Goal: Task Accomplishment & Management: Manage account settings

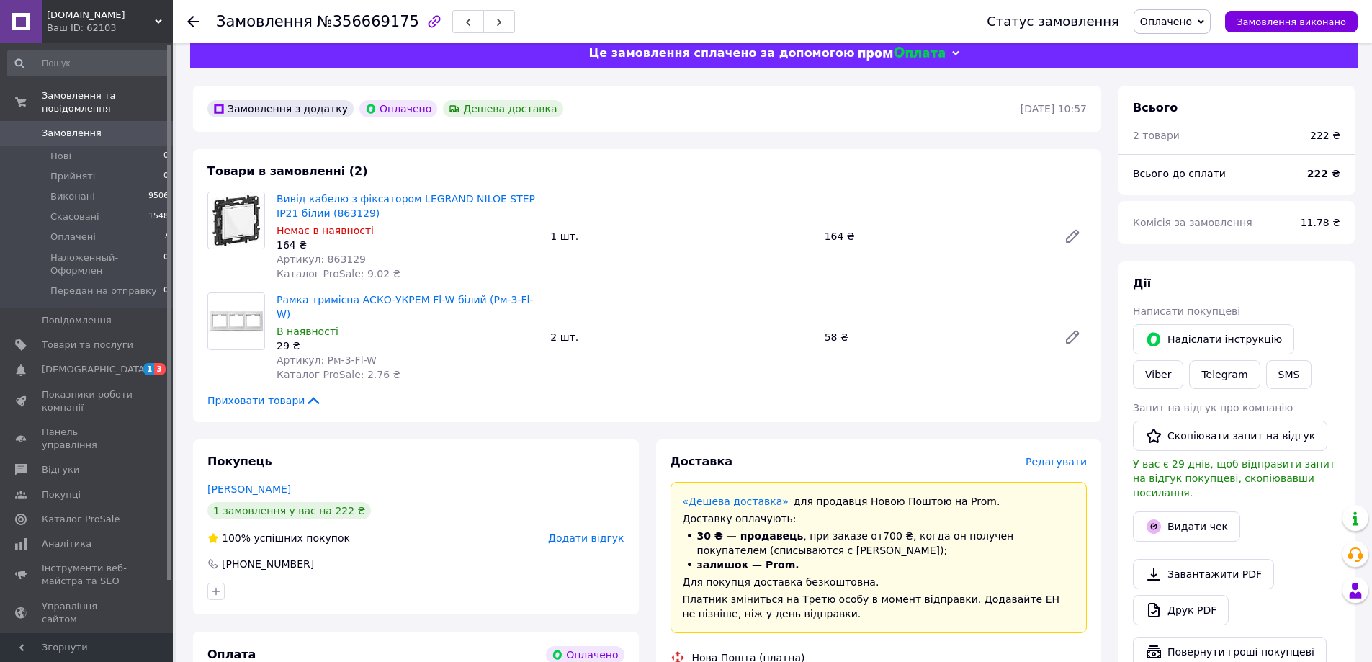
scroll to position [504, 0]
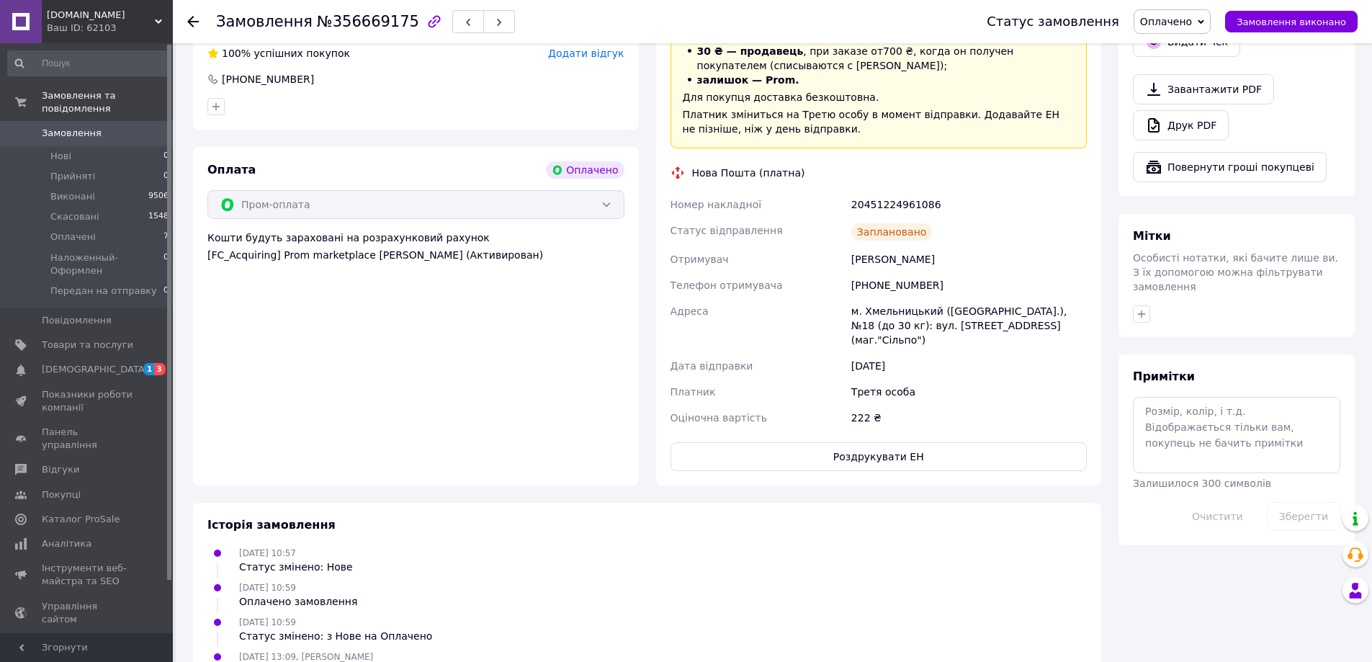
click at [902, 192] on div "20451224961086" at bounding box center [968, 205] width 241 height 26
copy div "20451224961086"
click at [237, 256] on div "Оплата Оплачено Пром-оплата Кошти будуть зараховані на розрахунковий рахунок [F…" at bounding box center [416, 316] width 446 height 338
click at [78, 127] on span "Замовлення" at bounding box center [72, 133] width 60 height 13
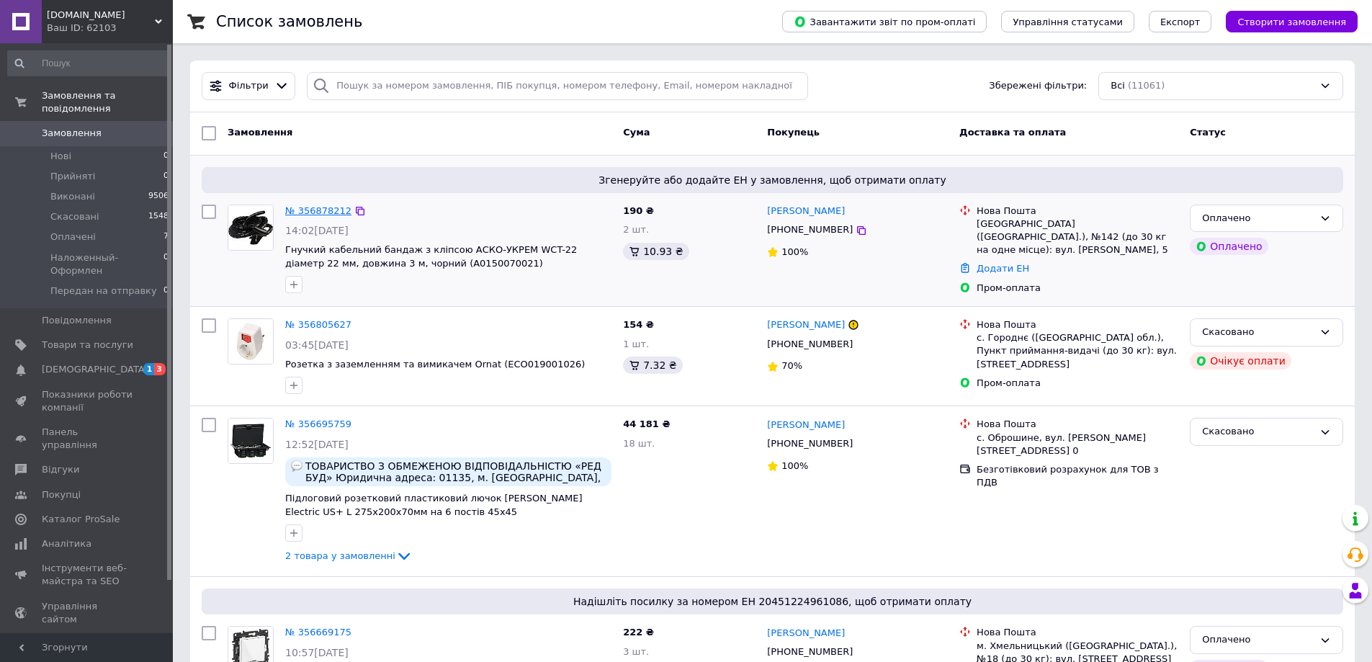
click at [327, 205] on link "№ 356878212" at bounding box center [318, 210] width 66 height 11
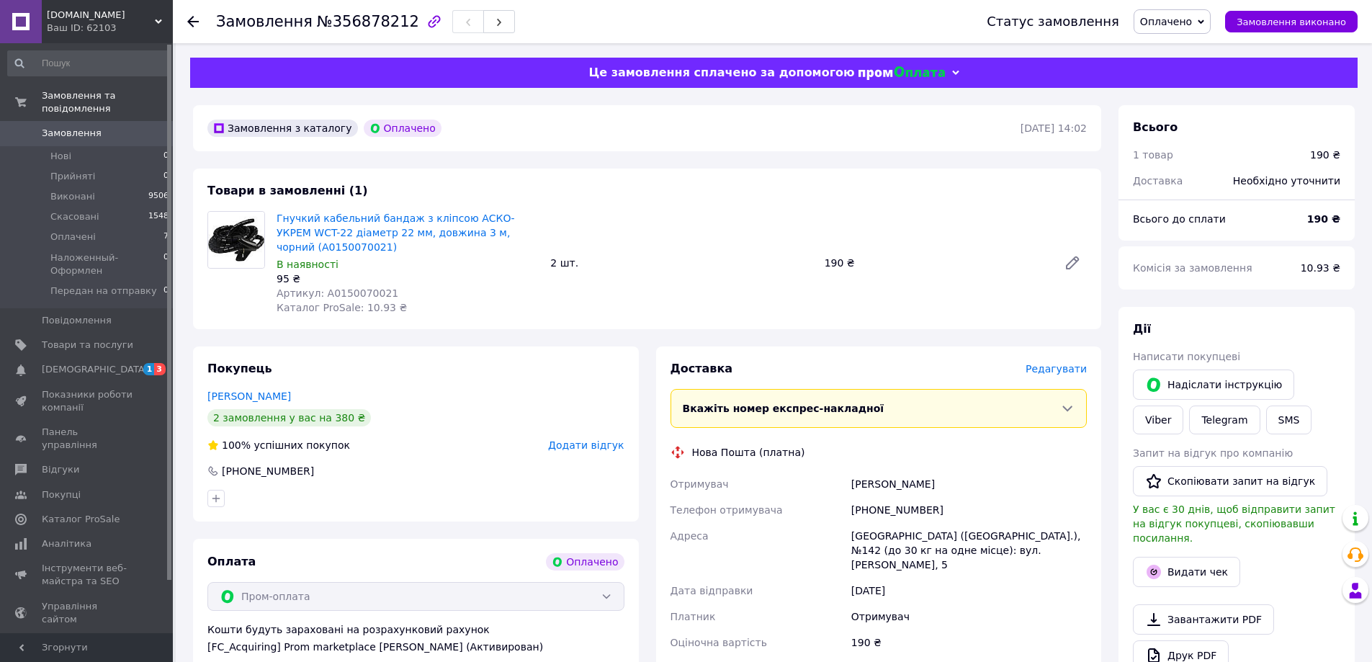
click at [366, 289] on span "Артикул: A0150070021" at bounding box center [338, 293] width 122 height 12
copy span "A0150070021"
click at [352, 27] on span "№356878212" at bounding box center [368, 21] width 102 height 17
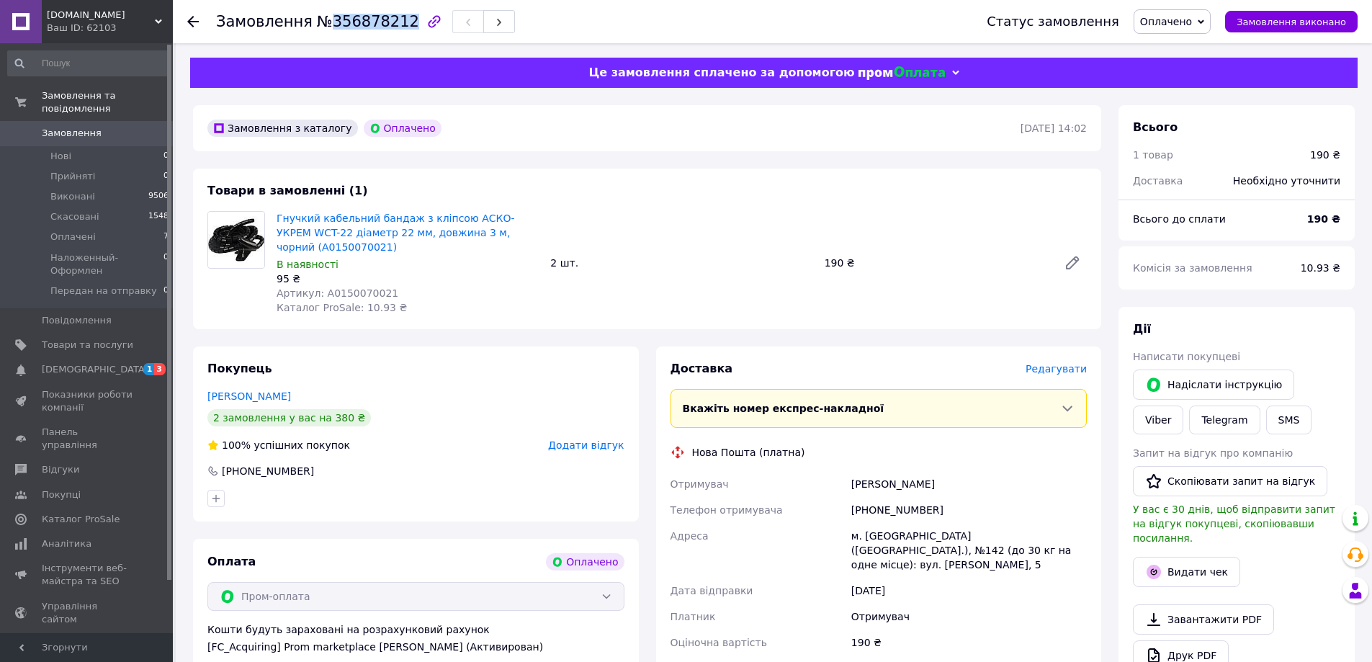
copy span "356878212"
click at [1069, 372] on span "Редагувати" at bounding box center [1056, 369] width 61 height 12
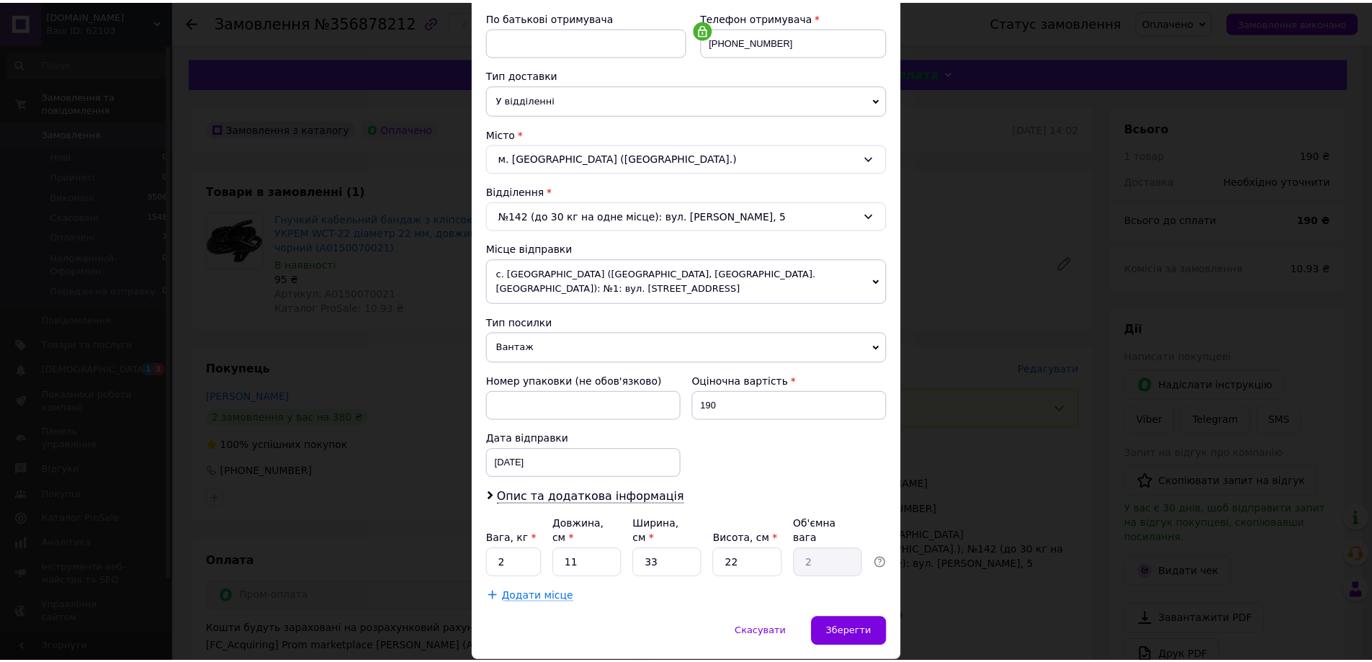
scroll to position [309, 0]
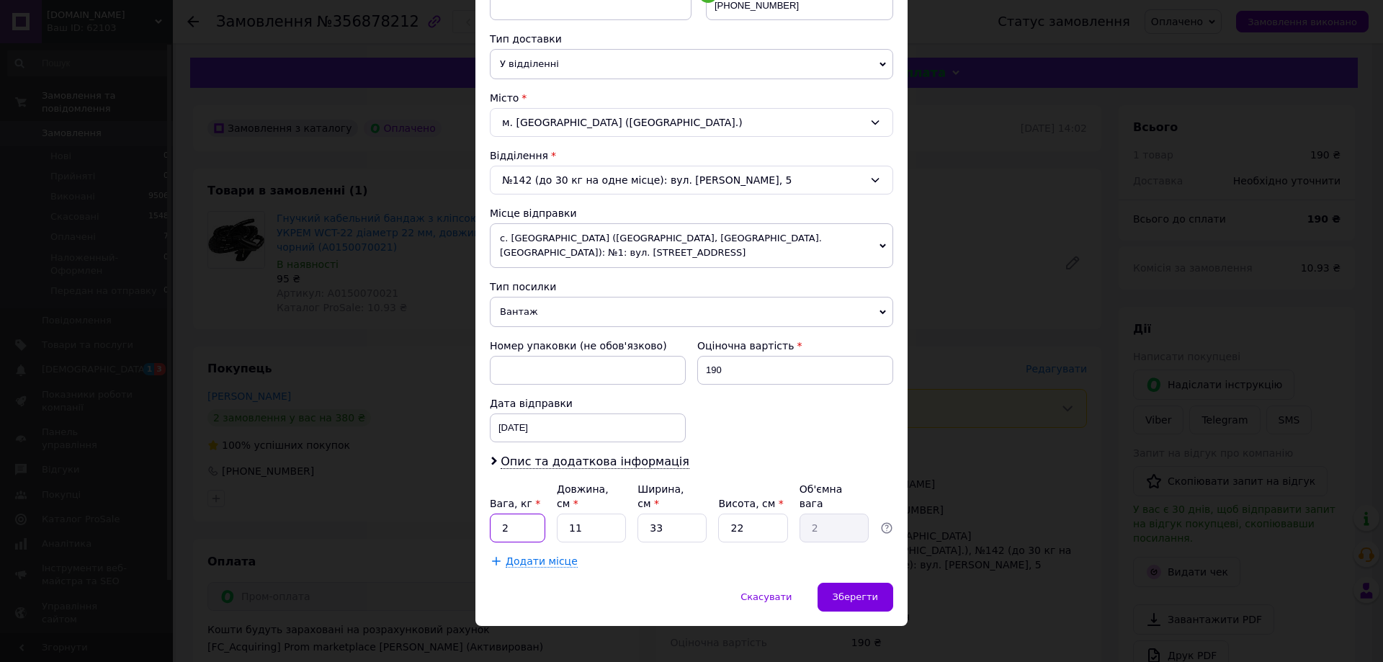
click at [534, 513] on input "2" at bounding box center [517, 527] width 55 height 29
click at [862, 590] on div "Зберегти" at bounding box center [855, 597] width 76 height 29
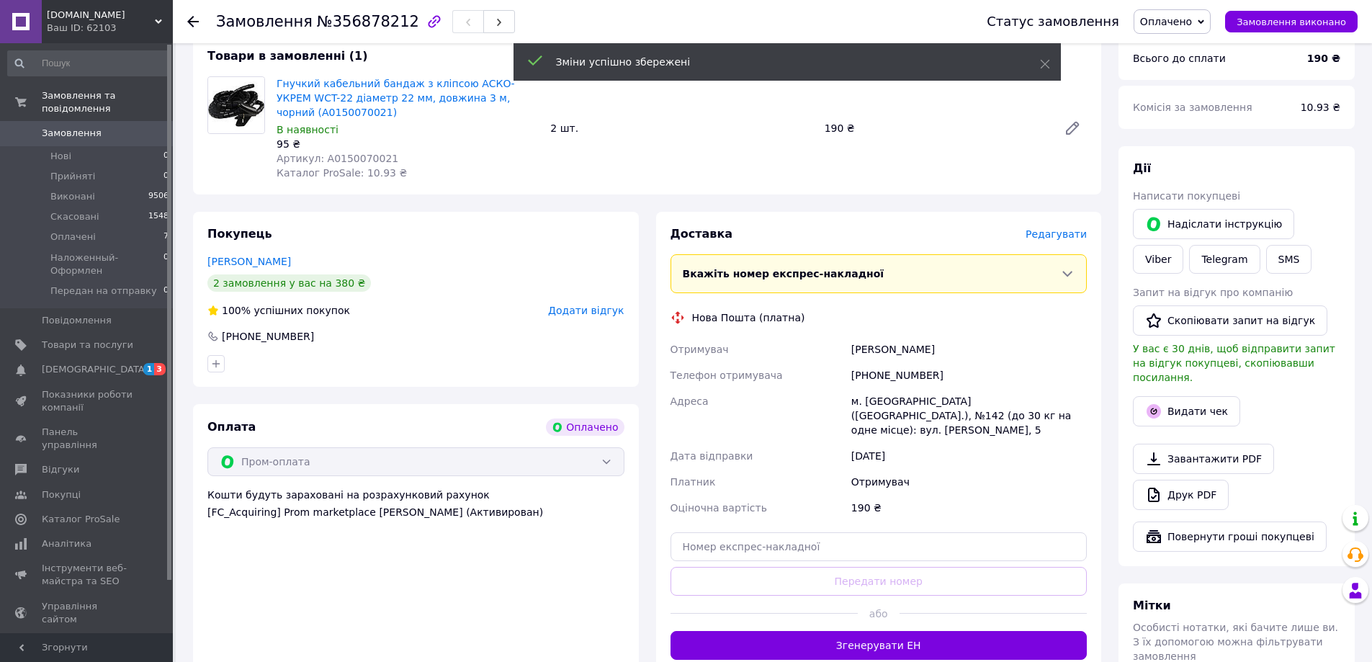
scroll to position [144, 0]
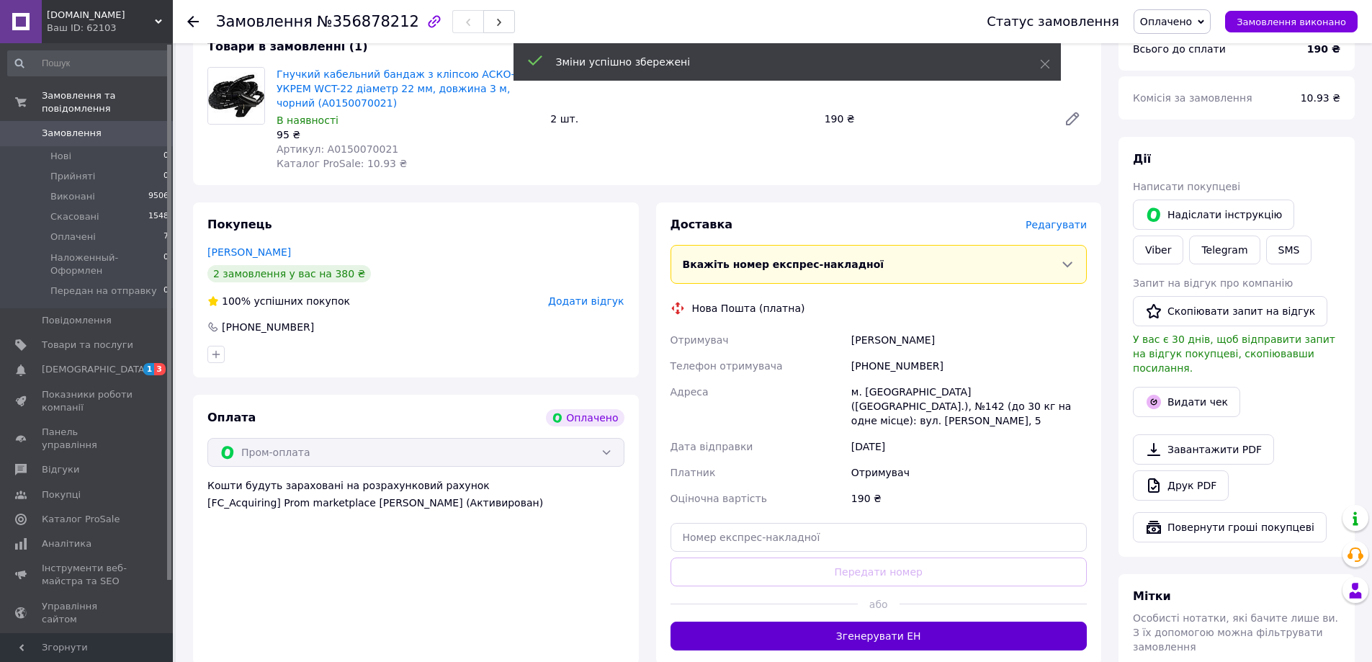
click at [851, 621] on button "Згенерувати ЕН" at bounding box center [878, 635] width 417 height 29
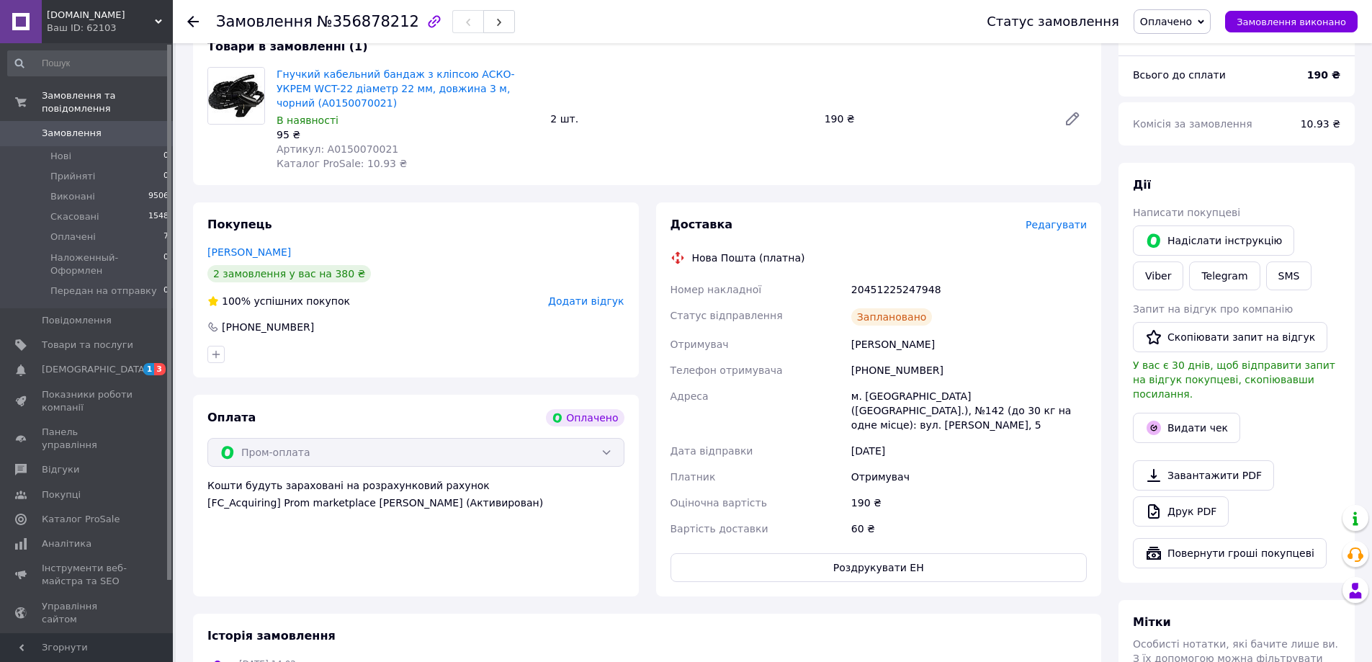
click at [887, 291] on div "20451225247948" at bounding box center [968, 290] width 241 height 26
copy div "20451225247948"
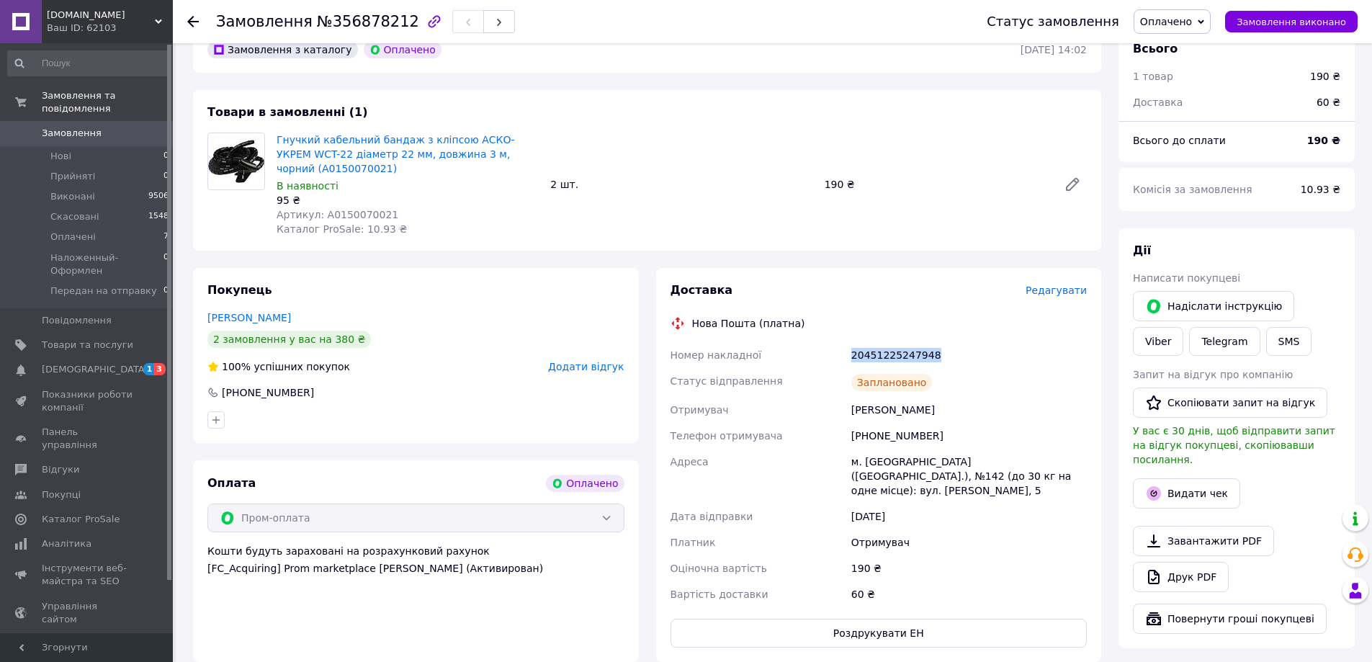
scroll to position [0, 0]
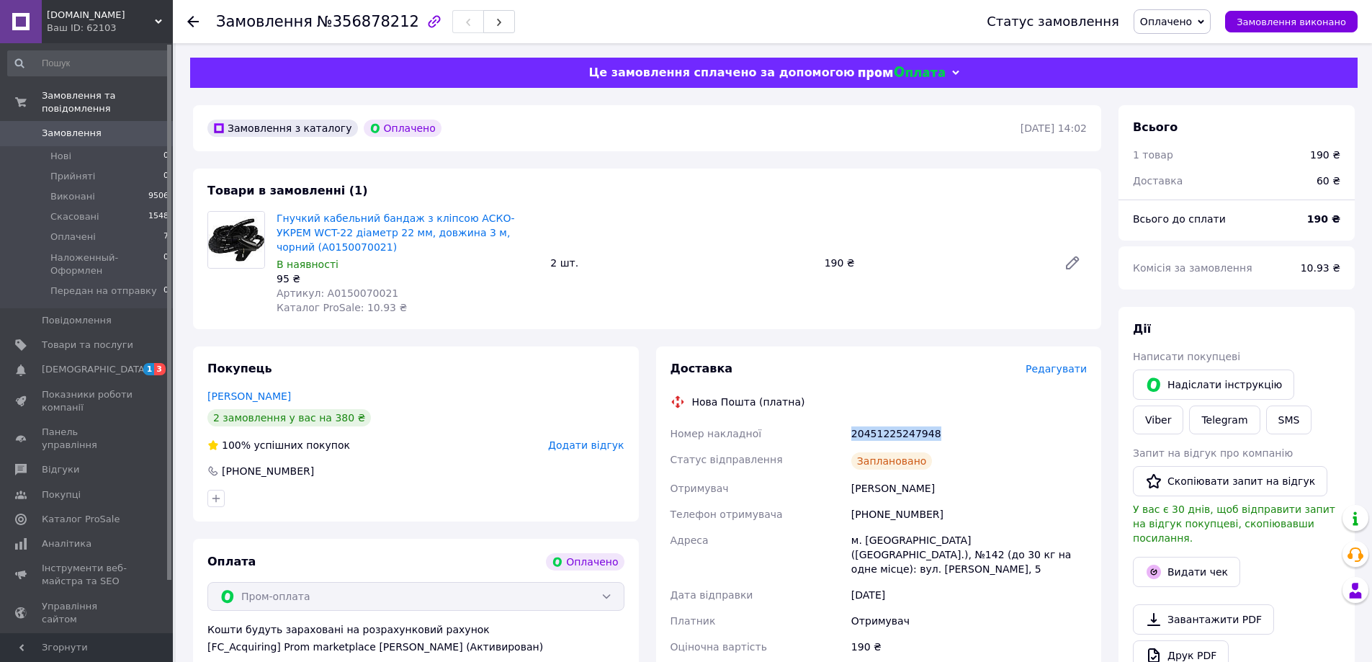
click at [94, 127] on span "Замовлення" at bounding box center [87, 133] width 91 height 13
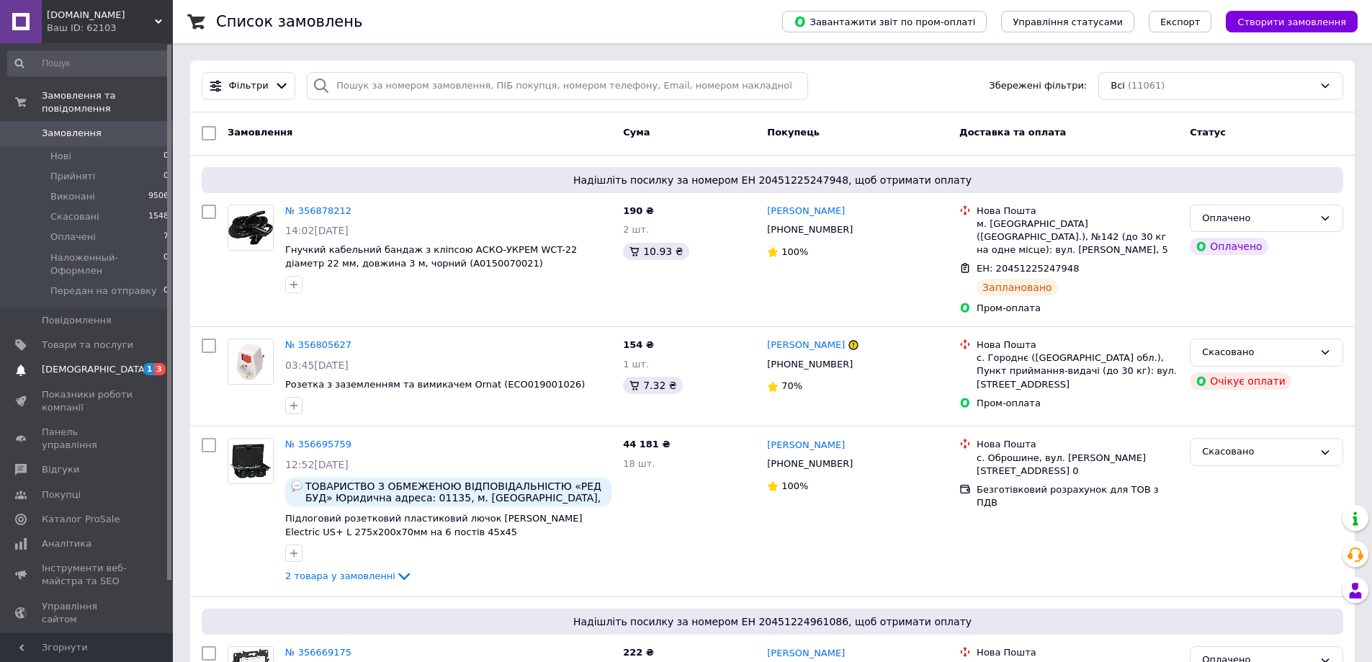
click at [96, 363] on span "[DEMOGRAPHIC_DATA]" at bounding box center [87, 369] width 91 height 13
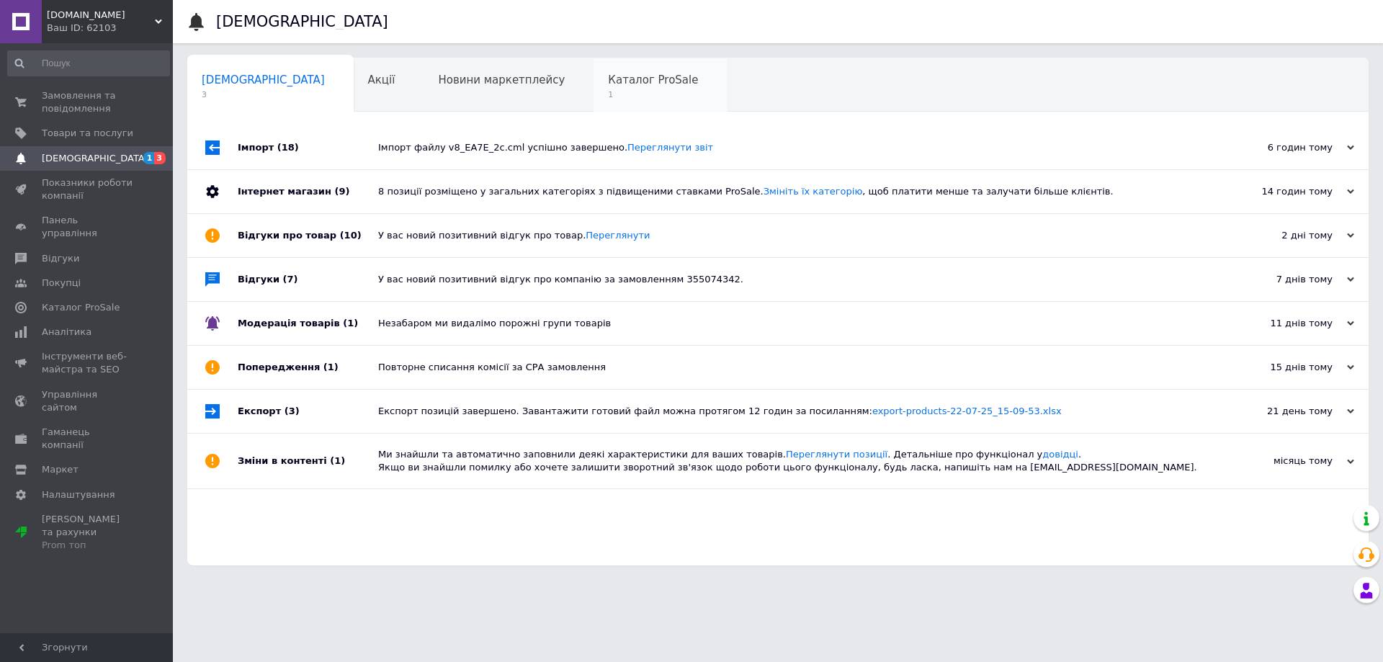
click at [593, 88] on div "Каталог ProSale 1" at bounding box center [659, 85] width 133 height 55
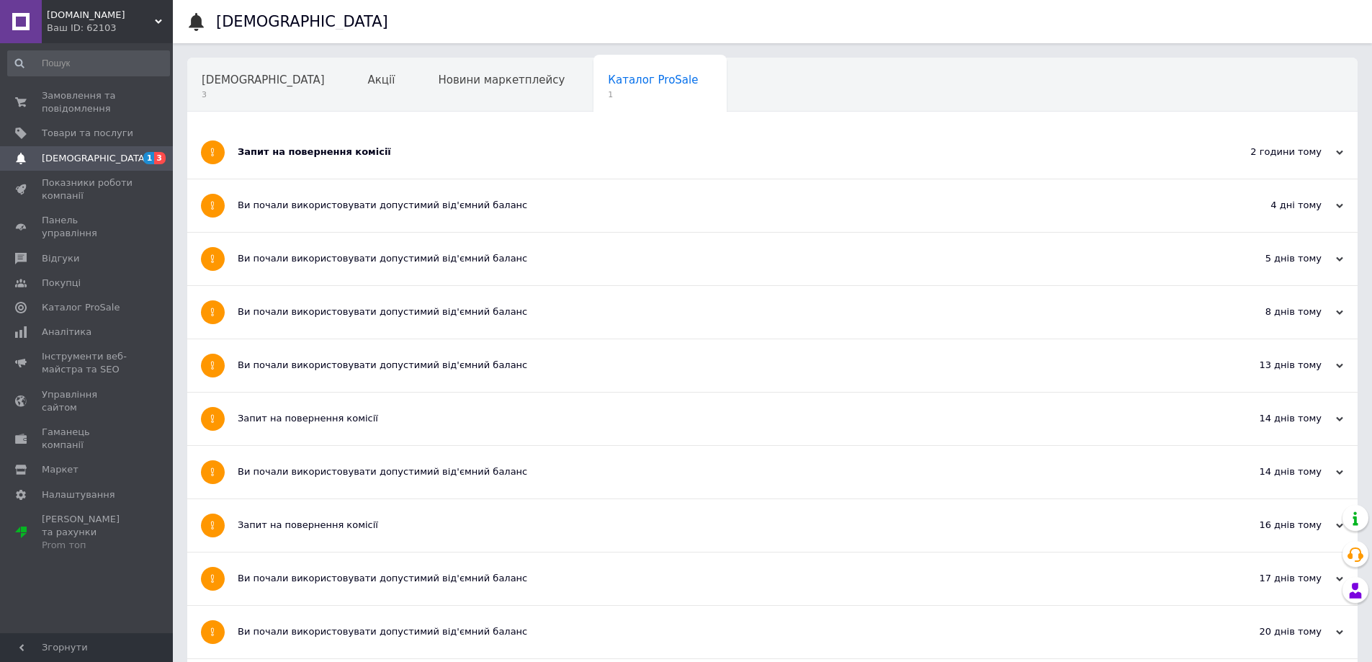
click at [370, 156] on div "Запит на повернення комісії" at bounding box center [718, 151] width 961 height 13
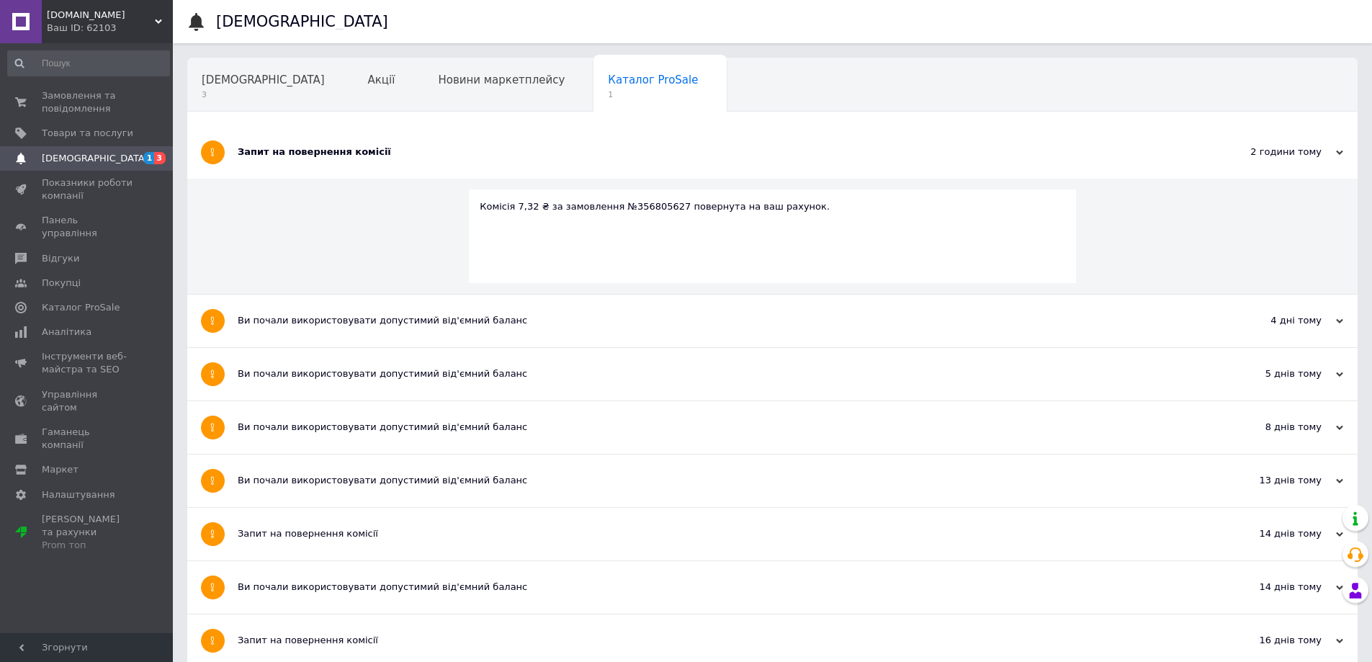
click at [370, 156] on div "Запит на повернення комісії" at bounding box center [718, 151] width 961 height 13
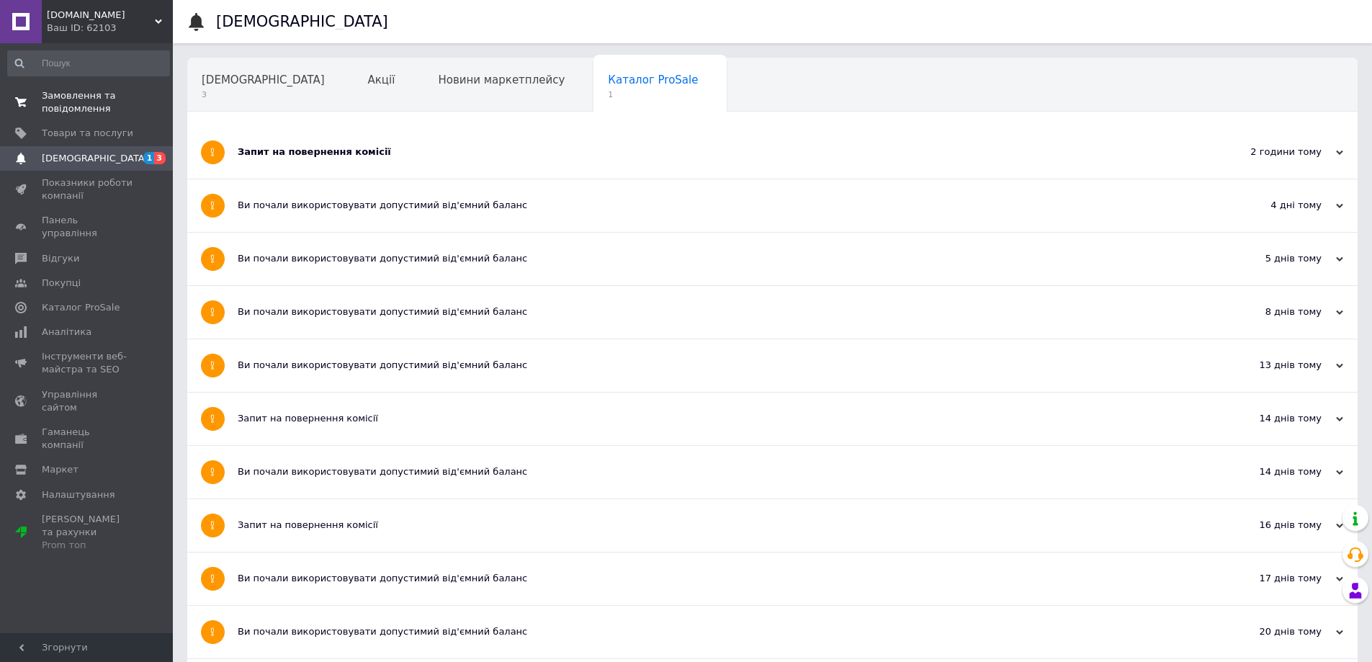
click at [73, 96] on span "Замовлення та повідомлення" at bounding box center [87, 102] width 91 height 26
